Goal: Task Accomplishment & Management: Use online tool/utility

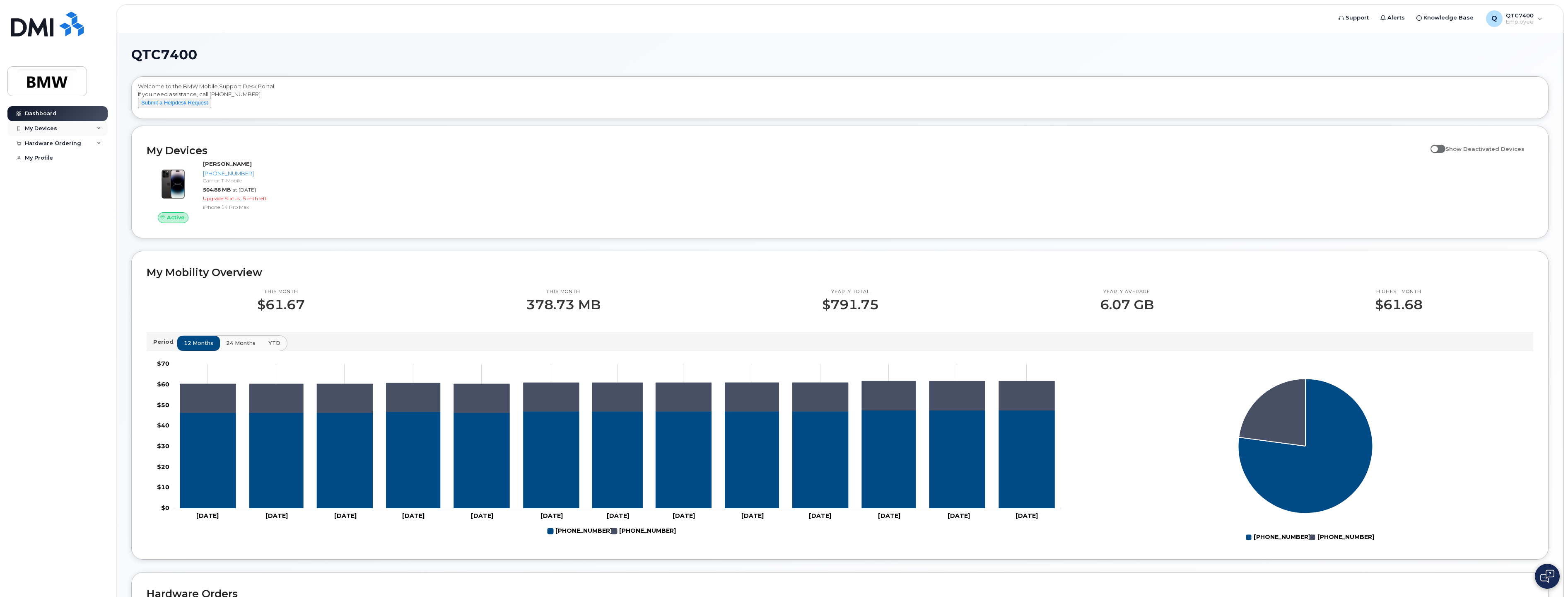
click at [55, 128] on div "My Devices" at bounding box center [41, 128] width 32 height 7
click at [82, 168] on div "([PERSON_NAME])" at bounding box center [84, 167] width 51 height 7
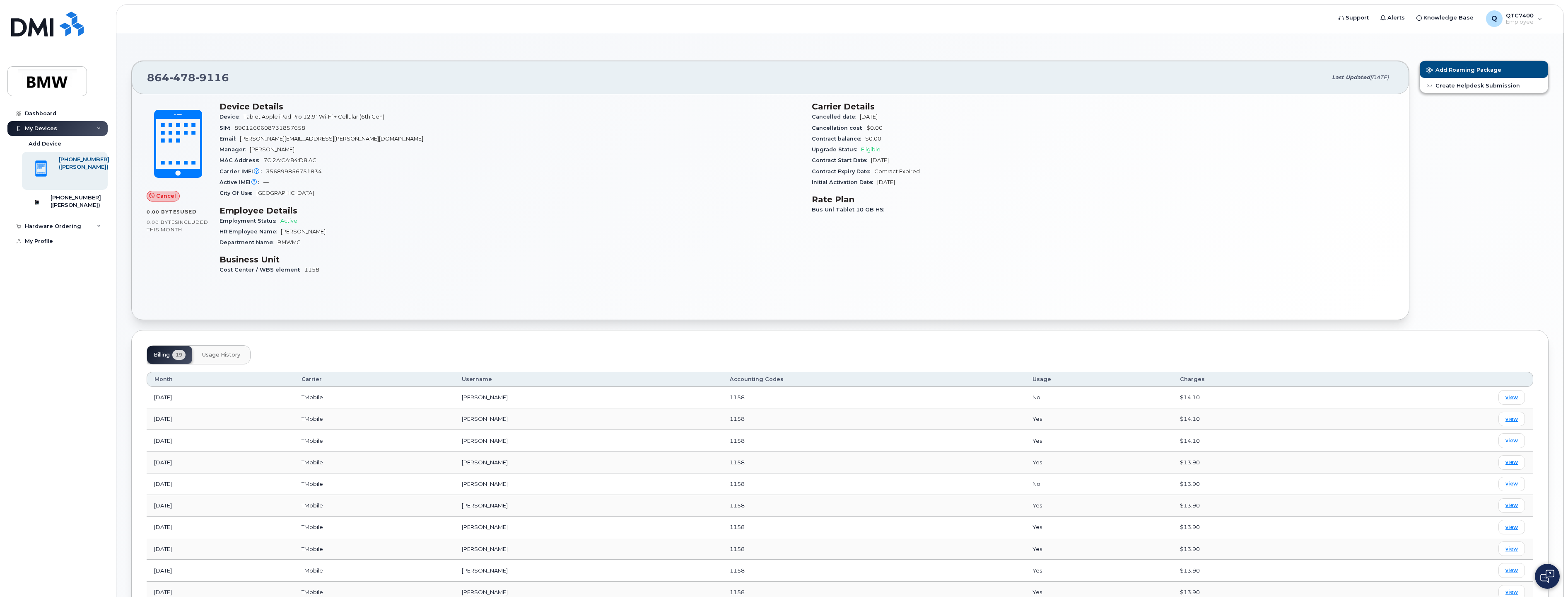
click at [38, 129] on div "My Devices" at bounding box center [41, 128] width 32 height 7
click at [60, 127] on div "My Devices" at bounding box center [57, 129] width 100 height 15
click at [76, 168] on div "([PERSON_NAME])" at bounding box center [84, 167] width 51 height 7
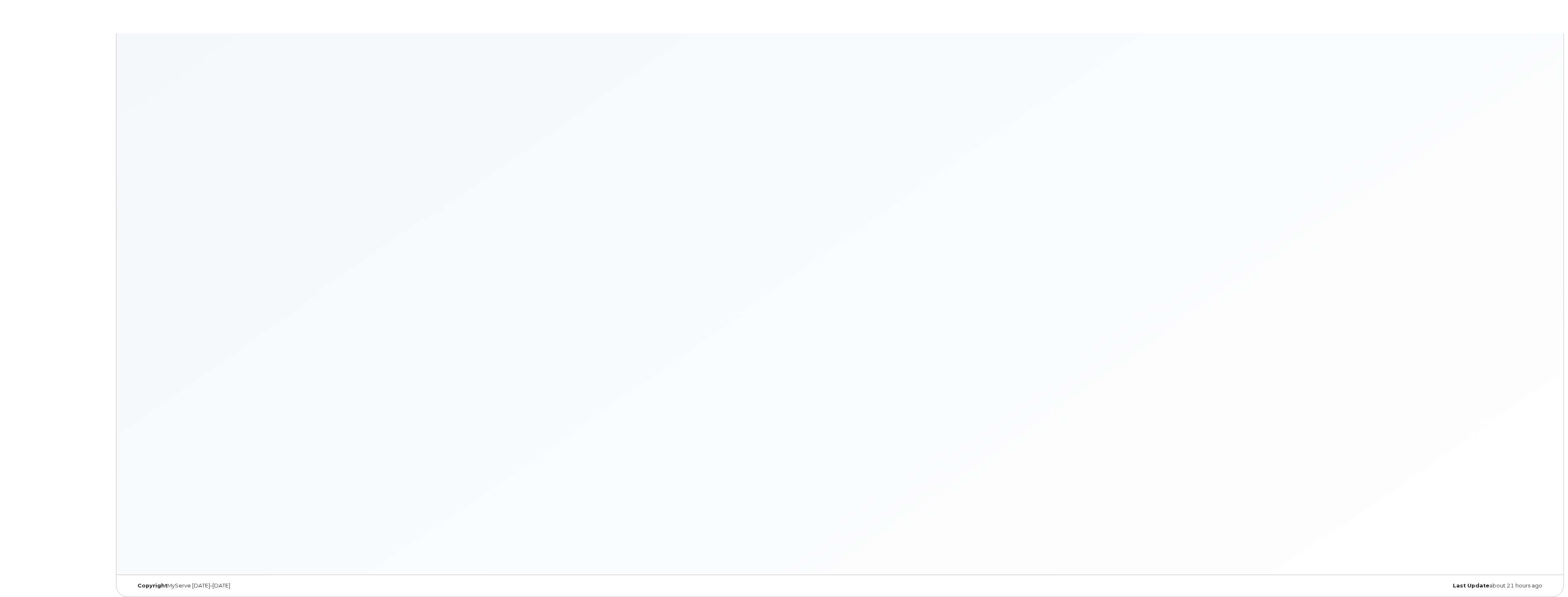
click at [85, 204] on body "× × Keyboard Shortcuts Help ? Show this modal Navigation G D Go to devices G I …" at bounding box center [784, 300] width 1568 height 601
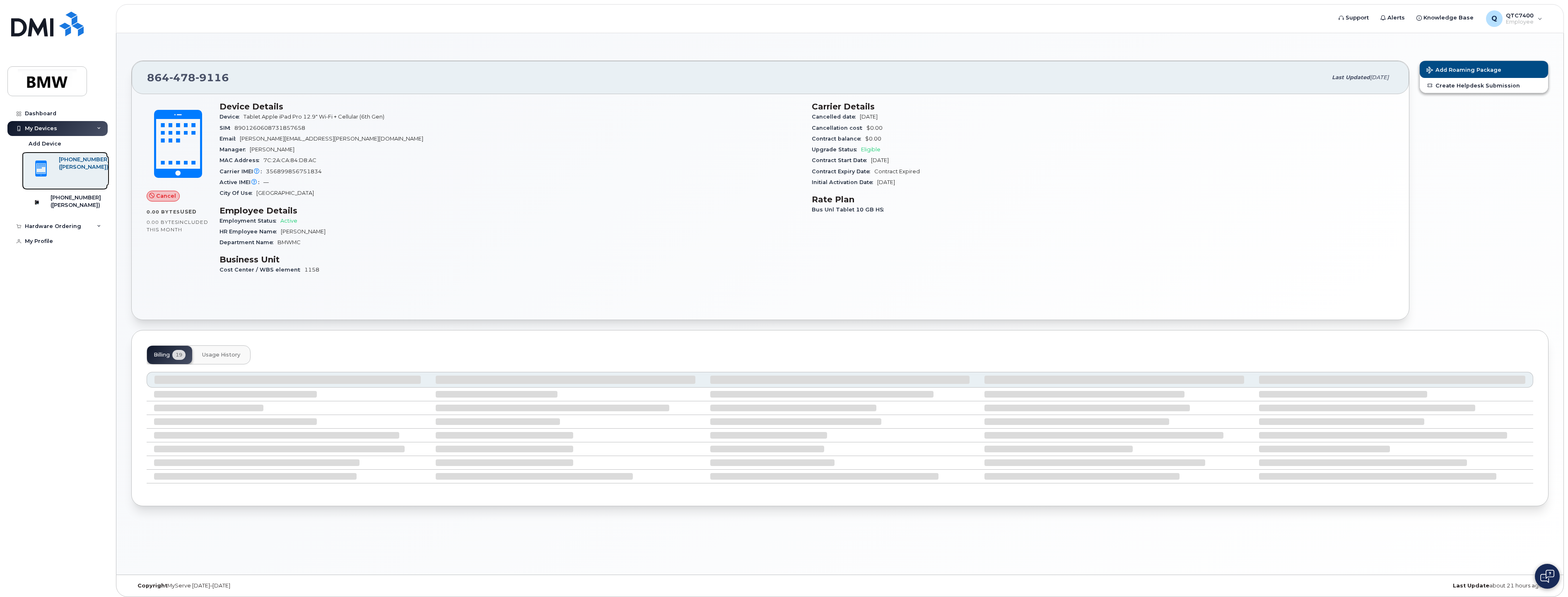
click at [72, 160] on div "[PHONE_NUMBER]" at bounding box center [84, 160] width 51 height 7
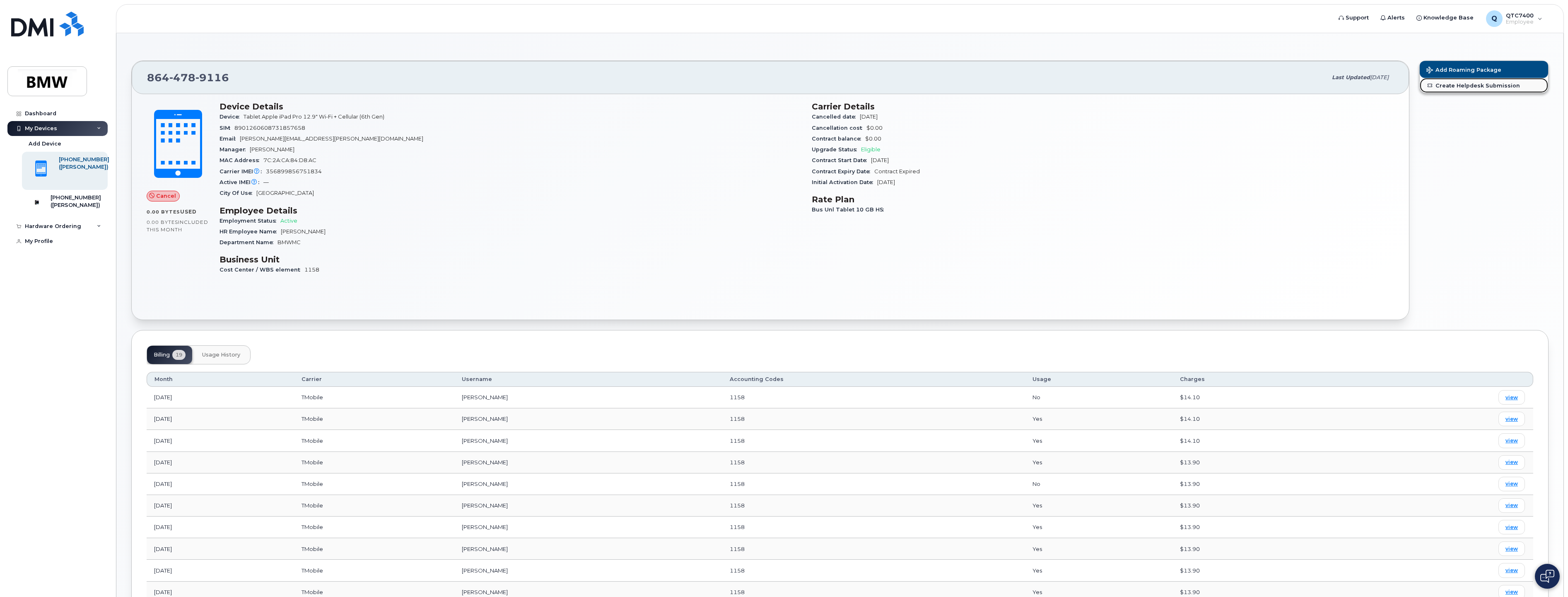
click at [1465, 85] on link "Create Helpdesk Submission" at bounding box center [1483, 85] width 128 height 15
